Goal: Task Accomplishment & Management: Use online tool/utility

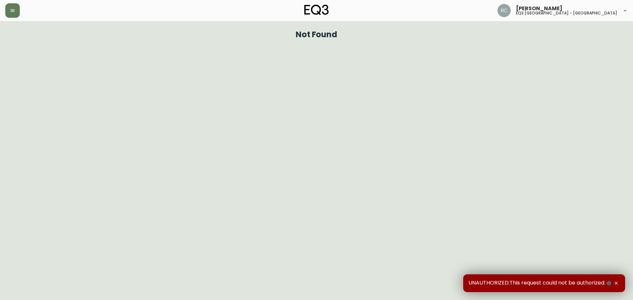
click at [7, 17] on div at bounding box center [108, 10] width 207 height 15
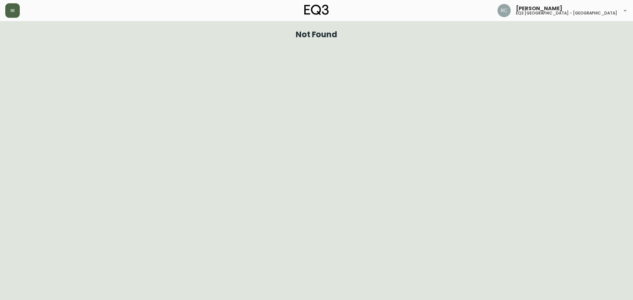
click at [8, 13] on button "button" at bounding box center [12, 10] width 15 height 15
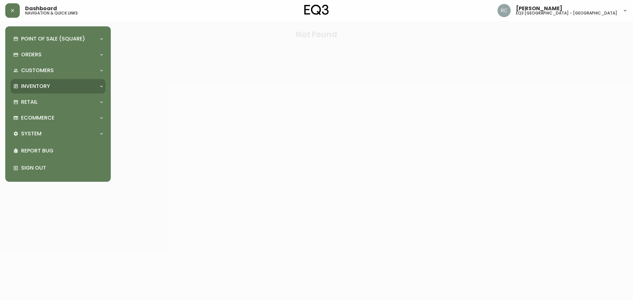
click at [56, 86] on div "Inventory" at bounding box center [54, 86] width 83 height 7
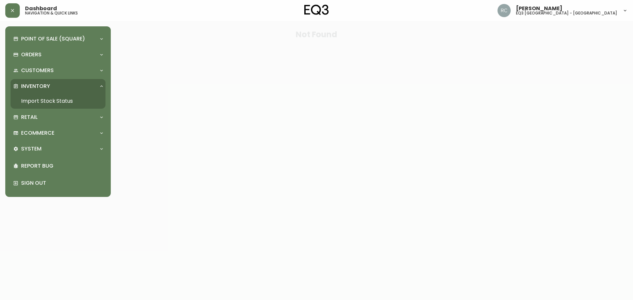
click at [61, 99] on link "Import Stock Status" at bounding box center [58, 101] width 95 height 15
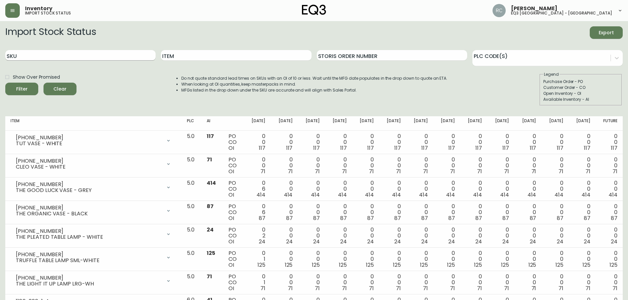
click at [92, 54] on input "SKU" at bounding box center [80, 55] width 150 height 11
click at [5, 83] on button "Filter" at bounding box center [21, 89] width 33 height 13
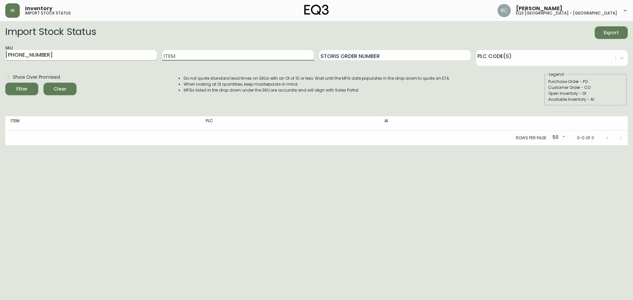
click at [92, 54] on input "717-450-13" at bounding box center [81, 55] width 152 height 11
click at [13, 55] on input "717-450-13" at bounding box center [81, 55] width 152 height 11
type input "7170-450-13"
click at [5, 83] on button "Filter" at bounding box center [21, 89] width 33 height 13
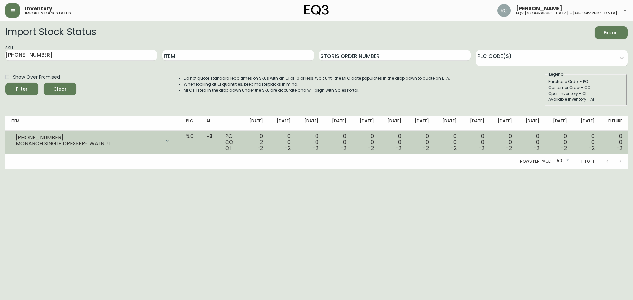
click at [161, 146] on div "MONARCH SINGLE DRESSER- WALNUT" at bounding box center [88, 144] width 145 height 6
click at [170, 142] on icon at bounding box center [167, 140] width 5 height 5
